Goal: Task Accomplishment & Management: Use online tool/utility

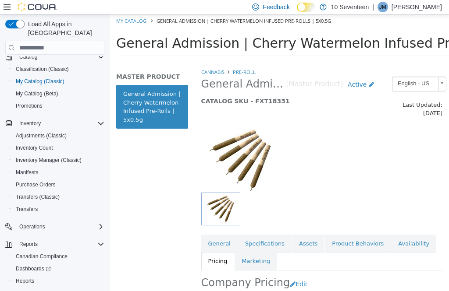
scroll to position [63, 0]
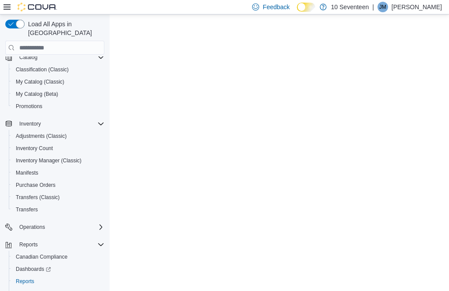
click at [29, 278] on span "Reports" at bounding box center [25, 281] width 18 height 7
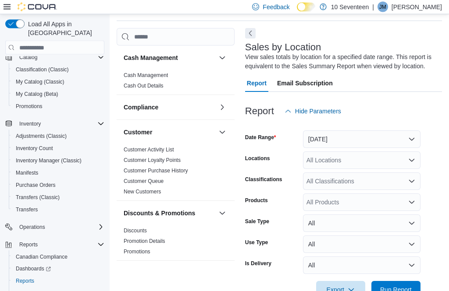
scroll to position [29, 0]
click at [387, 286] on span "Run Report" at bounding box center [396, 290] width 39 height 18
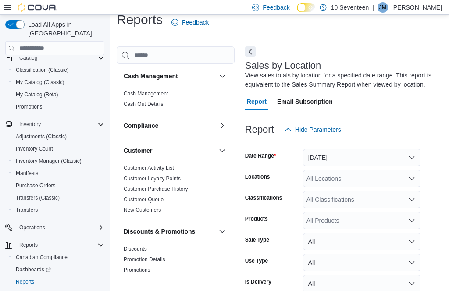
scroll to position [10, 0]
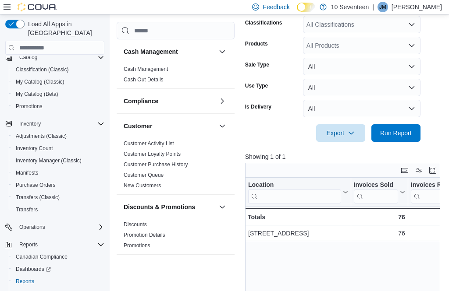
scroll to position [0, 0]
